Goal: Transaction & Acquisition: Purchase product/service

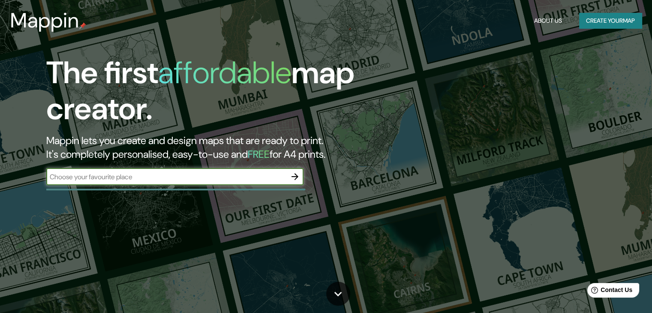
click at [152, 180] on input "text" at bounding box center [166, 177] width 240 height 10
type input "[GEOGRAPHIC_DATA]"
click at [293, 178] on icon "button" at bounding box center [295, 176] width 10 height 10
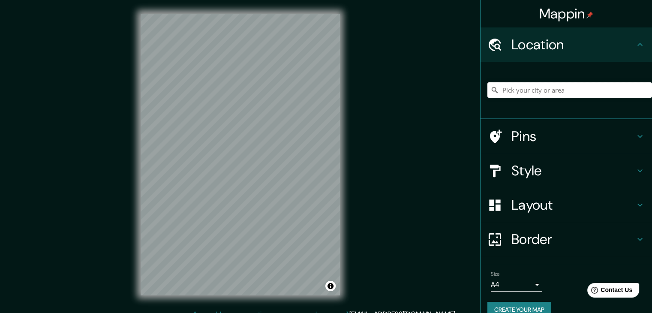
click at [519, 90] on input "Pick your city or area" at bounding box center [569, 89] width 165 height 15
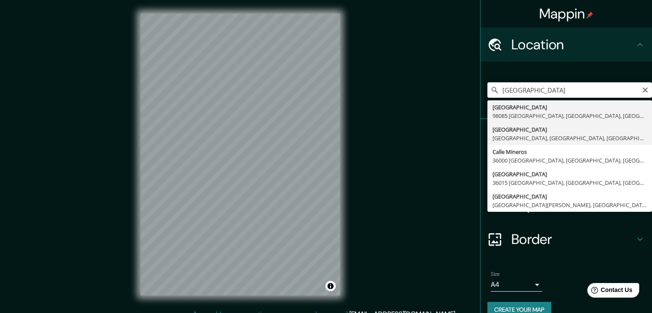
type input "[GEOGRAPHIC_DATA], [GEOGRAPHIC_DATA], [GEOGRAPHIC_DATA]"
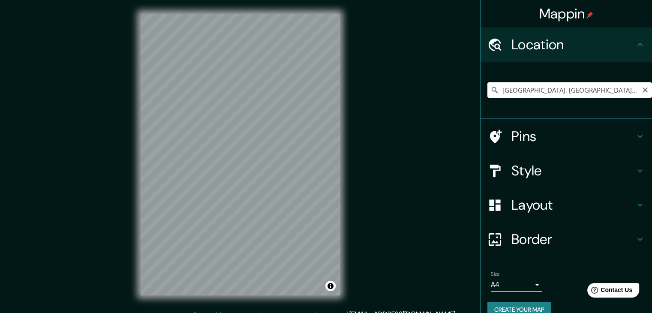
click at [604, 90] on input "[GEOGRAPHIC_DATA], [GEOGRAPHIC_DATA], [GEOGRAPHIC_DATA]" at bounding box center [569, 89] width 165 height 15
click at [642, 91] on icon "Clear" at bounding box center [645, 90] width 7 height 7
click at [524, 89] on input "Pick your city or area" at bounding box center [569, 89] width 165 height 15
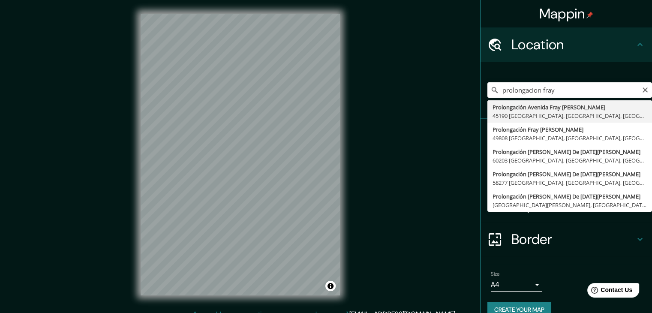
type input "Prolongación [STREET_ADDRESS][PERSON_NAME]"
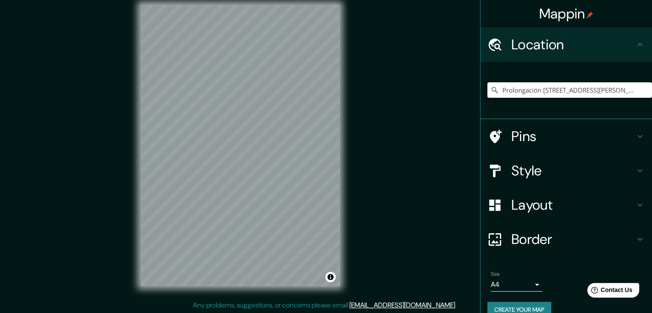
scroll to position [10, 0]
click at [642, 90] on icon "Clear" at bounding box center [645, 90] width 7 height 7
type input "Miravalle [GEOGRAPHIC_DATA], [GEOGRAPHIC_DATA], [GEOGRAPHIC_DATA], [GEOGRAPHIC_…"
click at [642, 90] on icon "Clear" at bounding box center [645, 90] width 7 height 7
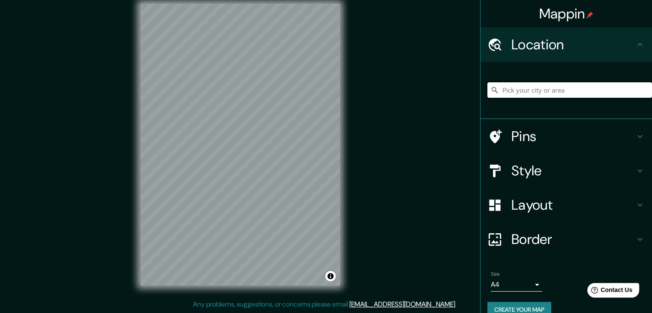
type input "f"
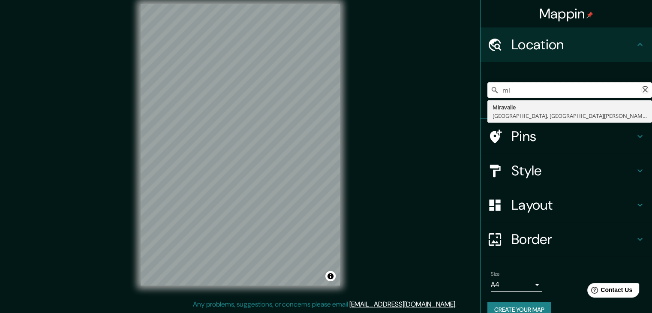
type input "m"
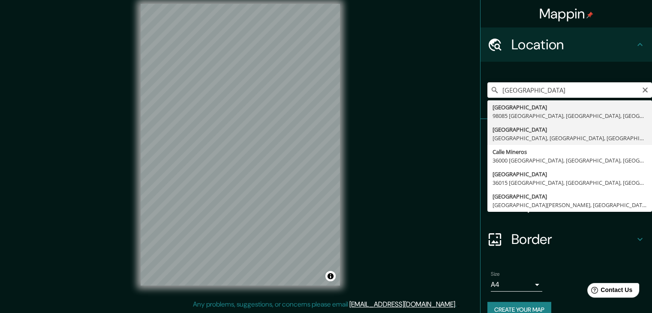
type input "[GEOGRAPHIC_DATA], [GEOGRAPHIC_DATA], [GEOGRAPHIC_DATA]"
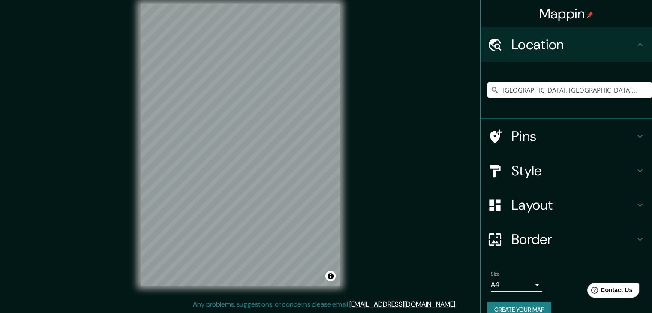
scroll to position [0, 0]
click at [643, 91] on icon "Clear" at bounding box center [645, 89] width 5 height 5
paste input "<?xml version="1.0" encoding="UTF-8"?> <svg id="Capa_1" data-name="Capa 1" xmln…"
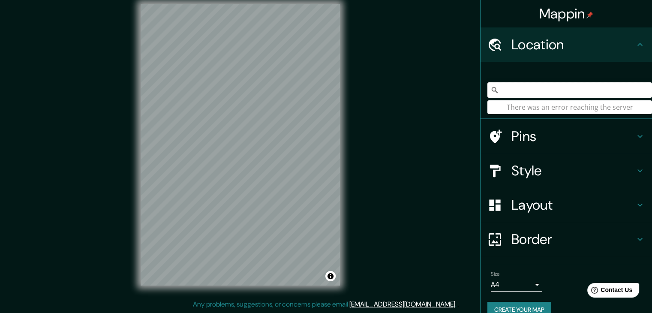
type input "<?xml version="1.0" encoding="UTF-8"?> <svg id="Capa_1" data-name="Capa 1" xmln…"
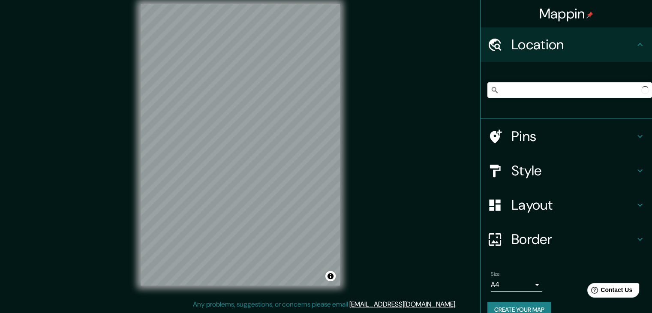
click at [537, 91] on input "<?xml version="1.0" encoding="UTF-8"?> <svg id="Capa_1" data-name="Capa 1" xmln…" at bounding box center [569, 89] width 165 height 15
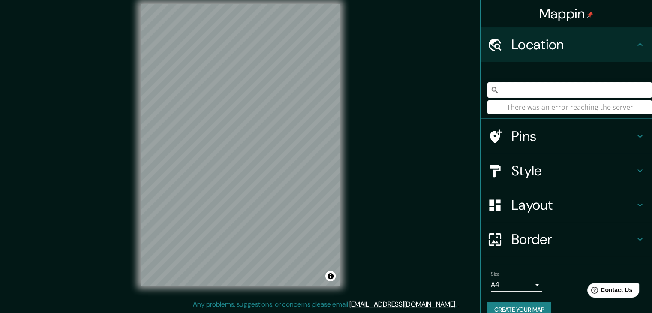
click at [537, 90] on input "<?xml version="1.0" encoding="UTF-8"?> <svg id="Capa_1" data-name="Capa 1" xmln…" at bounding box center [569, 89] width 165 height 15
click at [536, 89] on input "<?xml version="1.0" encoding="UTF-8"?> <svg id="Capa_1" data-name="Capa 1" xmln…" at bounding box center [569, 89] width 165 height 15
click at [535, 89] on input "<?xml version="1.0" encoding="UTF-8"?> <svg id="Capa_1" data-name="Capa 1" xmln…" at bounding box center [569, 89] width 165 height 15
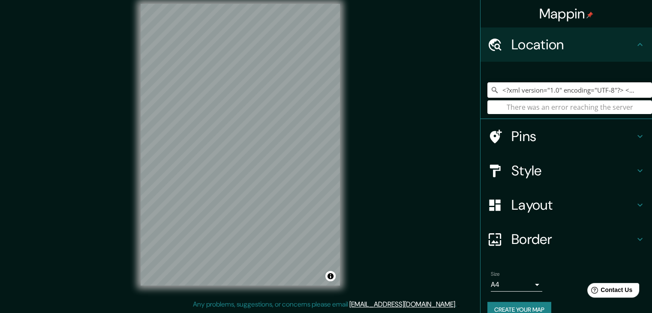
click at [315, 147] on div "Mappin Location <?xml version="1.0" encoding="UTF-8"?> <svg id="Capa_1" data-na…" at bounding box center [326, 151] width 652 height 323
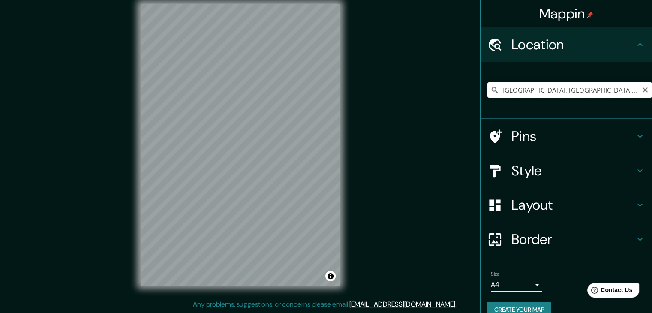
click at [616, 92] on input "[GEOGRAPHIC_DATA], [GEOGRAPHIC_DATA], 45610, [GEOGRAPHIC_DATA]" at bounding box center [569, 89] width 165 height 15
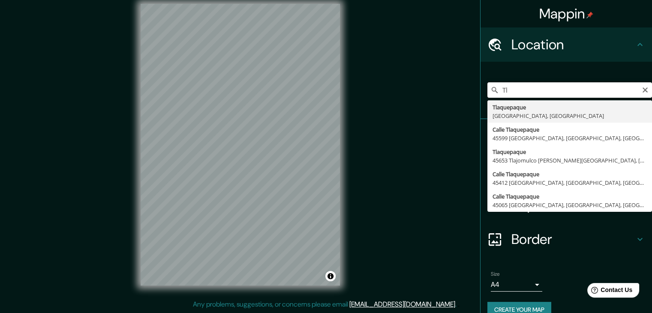
type input "T"
type input "Calle [PERSON_NAME], 45599 [GEOGRAPHIC_DATA], [GEOGRAPHIC_DATA], [GEOGRAPHIC_DA…"
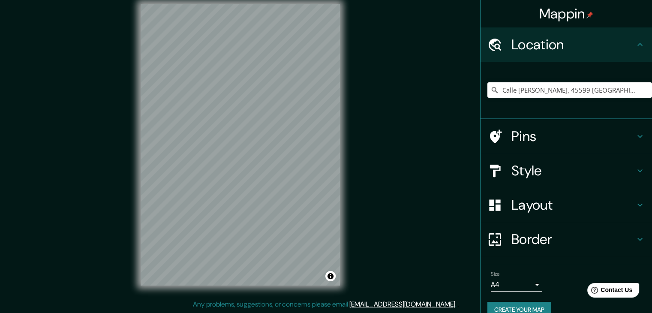
click at [616, 239] on h4 "Border" at bounding box center [572, 239] width 123 height 17
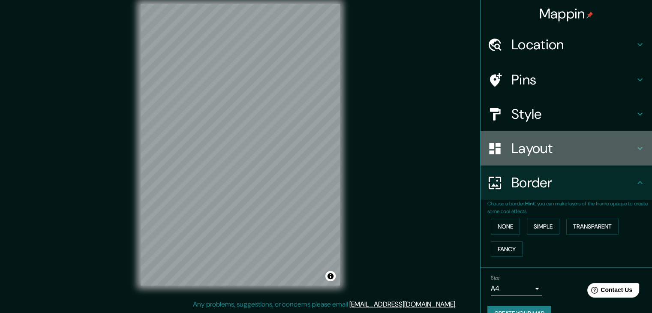
click at [539, 150] on h4 "Layout" at bounding box center [572, 148] width 123 height 17
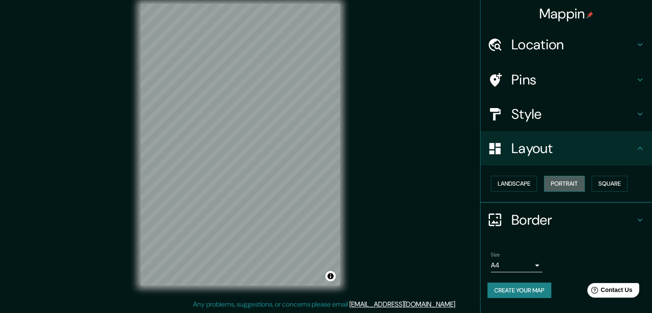
click at [566, 184] on button "Portrait" at bounding box center [564, 184] width 41 height 16
click at [519, 183] on button "Landscape" at bounding box center [514, 184] width 46 height 16
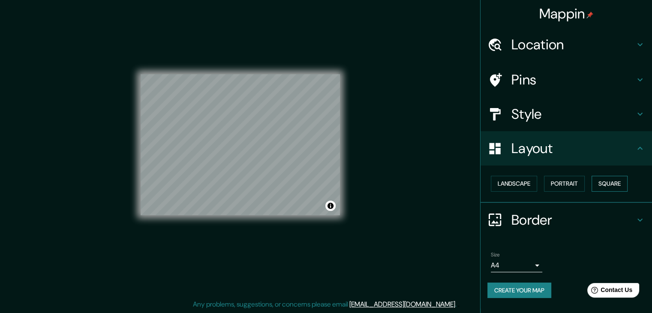
click at [623, 179] on button "Square" at bounding box center [610, 184] width 36 height 16
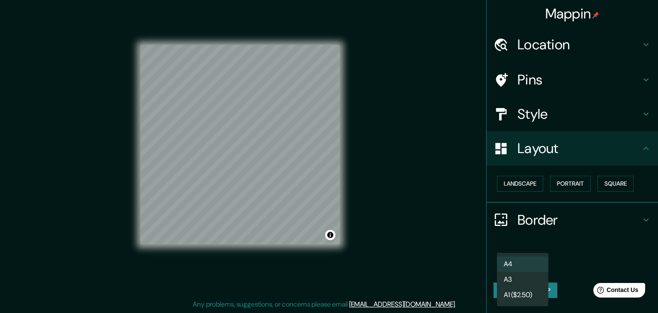
click at [535, 271] on body "Mappin Location [GEOGRAPHIC_DATA][PERSON_NAME], 45599 [GEOGRAPHIC_DATA], [GEOGR…" at bounding box center [329, 146] width 658 height 313
click at [528, 289] on li "A1 ($2.50)" at bounding box center [522, 294] width 51 height 15
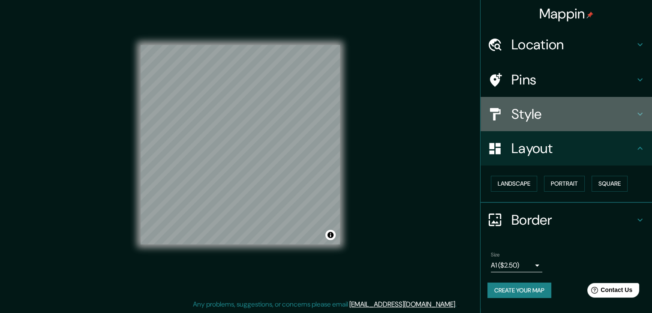
click at [540, 109] on h4 "Style" at bounding box center [572, 113] width 123 height 17
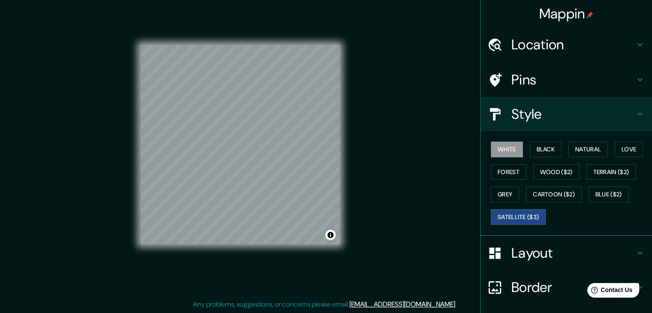
click at [510, 216] on button "Satellite ($3)" at bounding box center [518, 217] width 55 height 16
click at [536, 192] on button "Cartoon ($2)" at bounding box center [554, 194] width 56 height 16
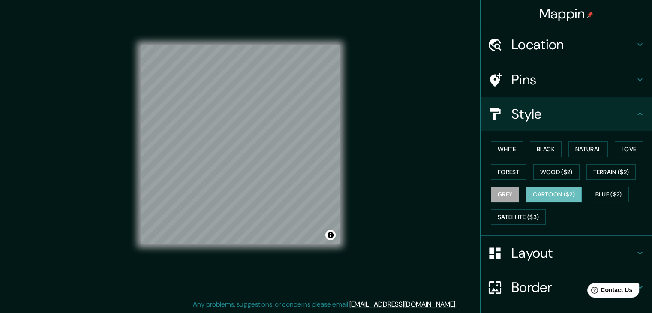
click at [507, 195] on button "Grey" at bounding box center [505, 194] width 28 height 16
click at [603, 171] on button "Terrain ($2)" at bounding box center [611, 172] width 50 height 16
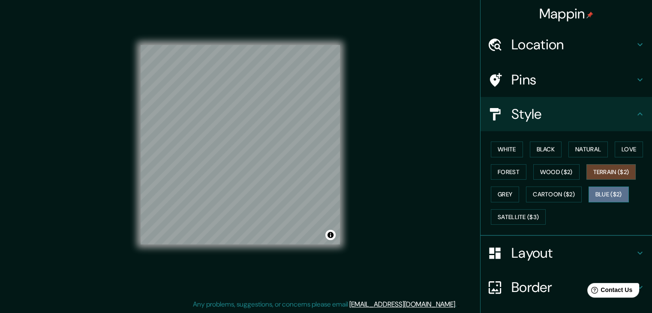
click at [600, 192] on button "Blue ($2)" at bounding box center [609, 194] width 40 height 16
click at [620, 150] on button "Love" at bounding box center [629, 149] width 28 height 16
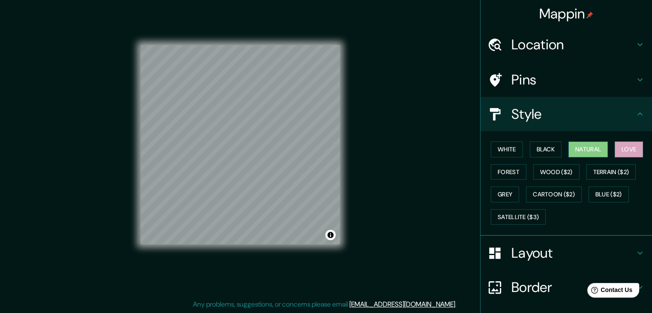
click at [579, 153] on button "Natural" at bounding box center [587, 149] width 39 height 16
click at [549, 149] on button "Black" at bounding box center [546, 149] width 32 height 16
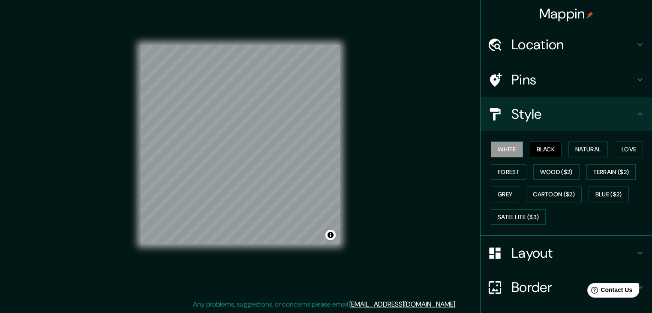
click at [501, 150] on button "White" at bounding box center [507, 149] width 32 height 16
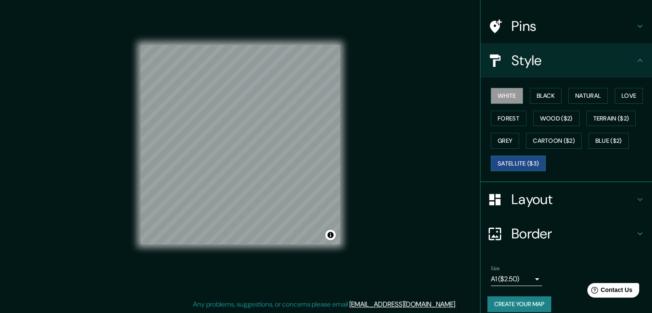
scroll to position [62, 0]
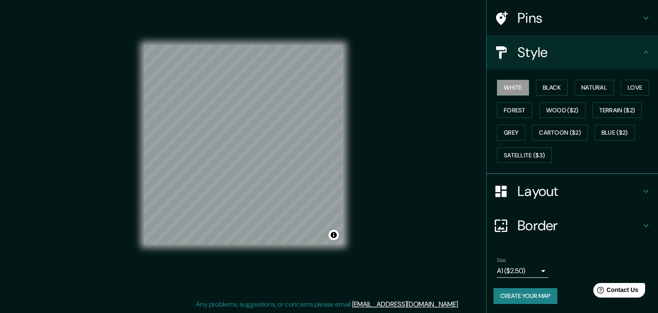
click at [527, 270] on body "Mappin Location [GEOGRAPHIC_DATA][PERSON_NAME], 45599 [GEOGRAPHIC_DATA], [GEOGR…" at bounding box center [329, 146] width 658 height 313
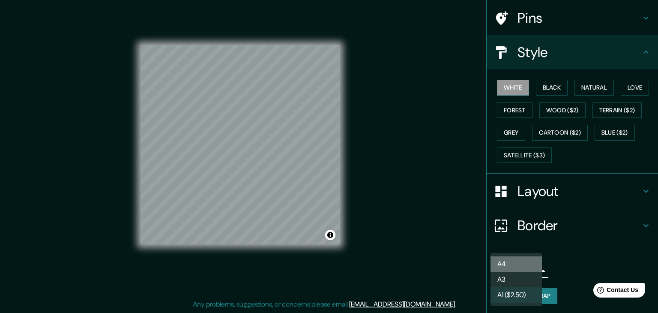
click at [526, 265] on li "A4" at bounding box center [516, 263] width 51 height 15
type input "single"
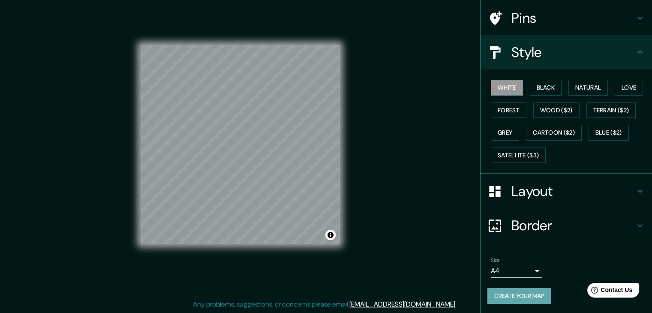
click at [532, 295] on button "Create your map" at bounding box center [519, 296] width 64 height 16
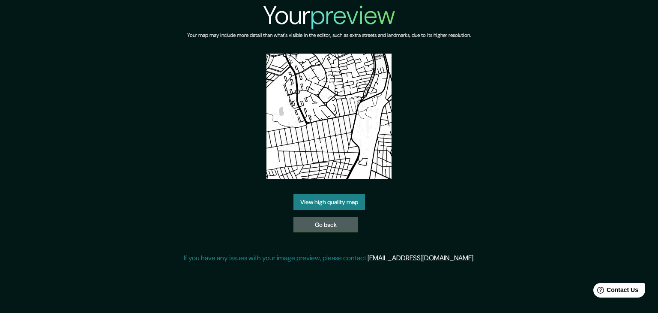
click at [336, 226] on link "Go back" at bounding box center [326, 225] width 65 height 16
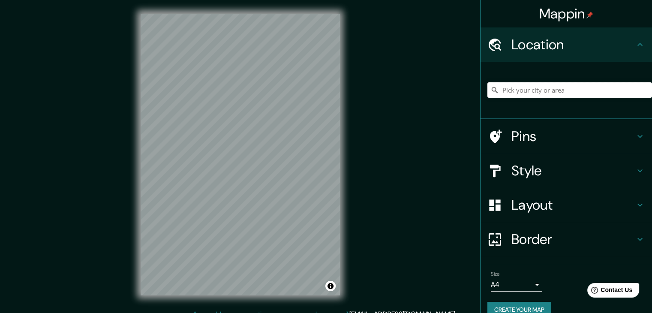
click at [526, 90] on input "Pick your city or area" at bounding box center [569, 89] width 165 height 15
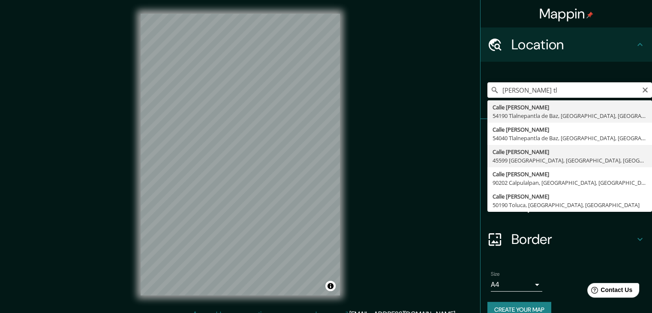
type input "Calle [PERSON_NAME], 45599 [GEOGRAPHIC_DATA], [GEOGRAPHIC_DATA], [GEOGRAPHIC_DA…"
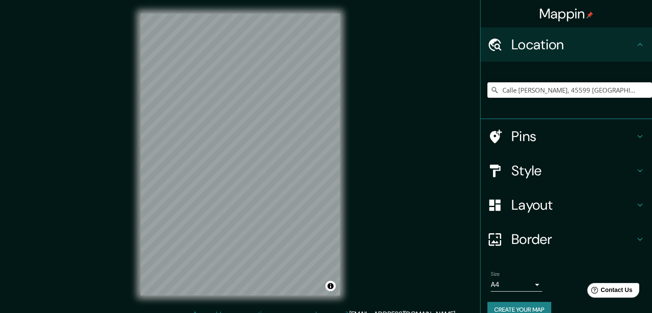
click at [545, 204] on h4 "Layout" at bounding box center [572, 204] width 123 height 17
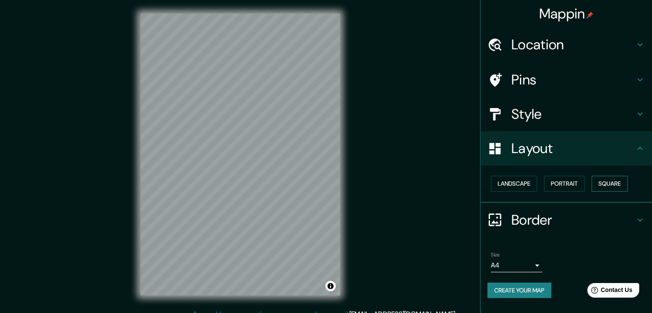
click at [617, 182] on button "Square" at bounding box center [610, 184] width 36 height 16
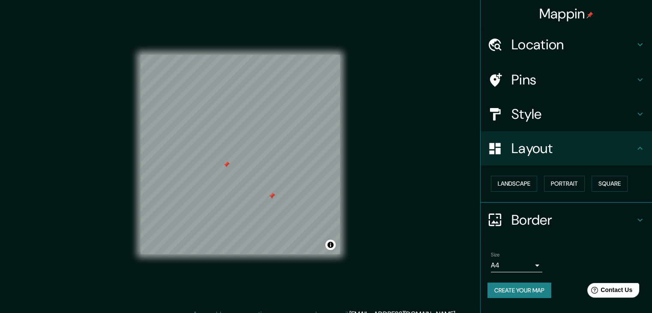
click at [271, 196] on div at bounding box center [271, 195] width 7 height 7
click at [225, 165] on div at bounding box center [226, 164] width 7 height 7
click at [229, 160] on div at bounding box center [228, 161] width 7 height 7
click at [538, 294] on button "Create your map" at bounding box center [519, 290] width 64 height 16
